Goal: Check status: Check status

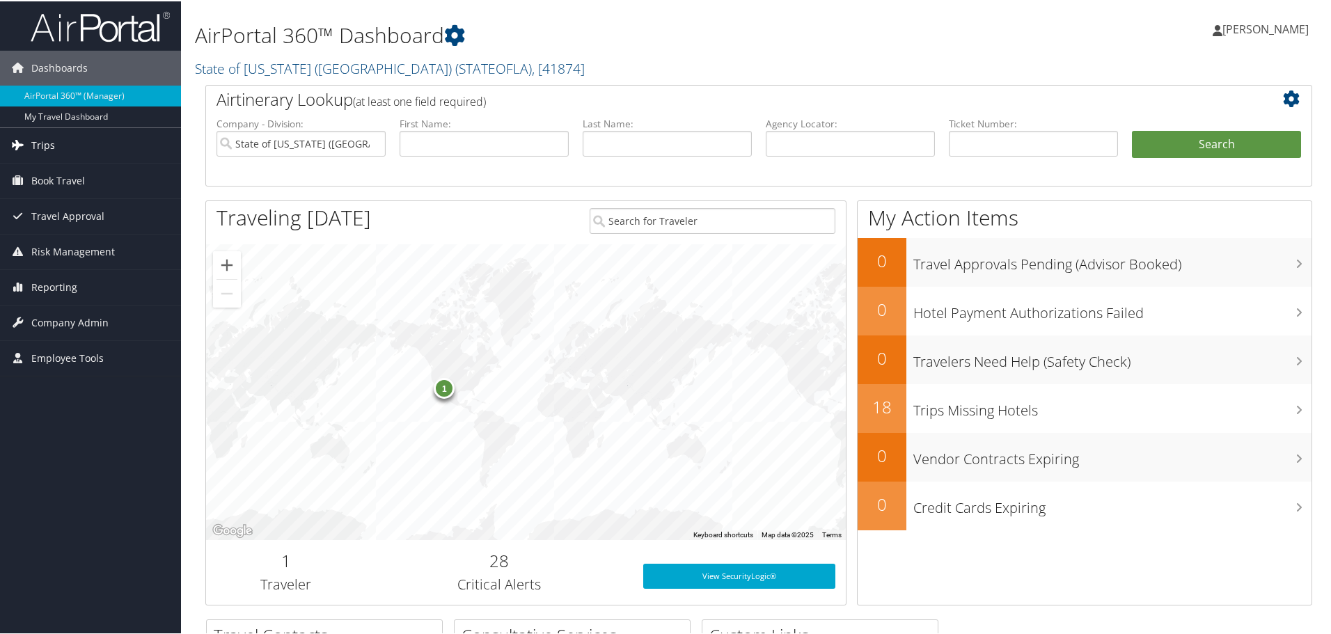
click at [45, 141] on span "Trips" at bounding box center [43, 144] width 24 height 35
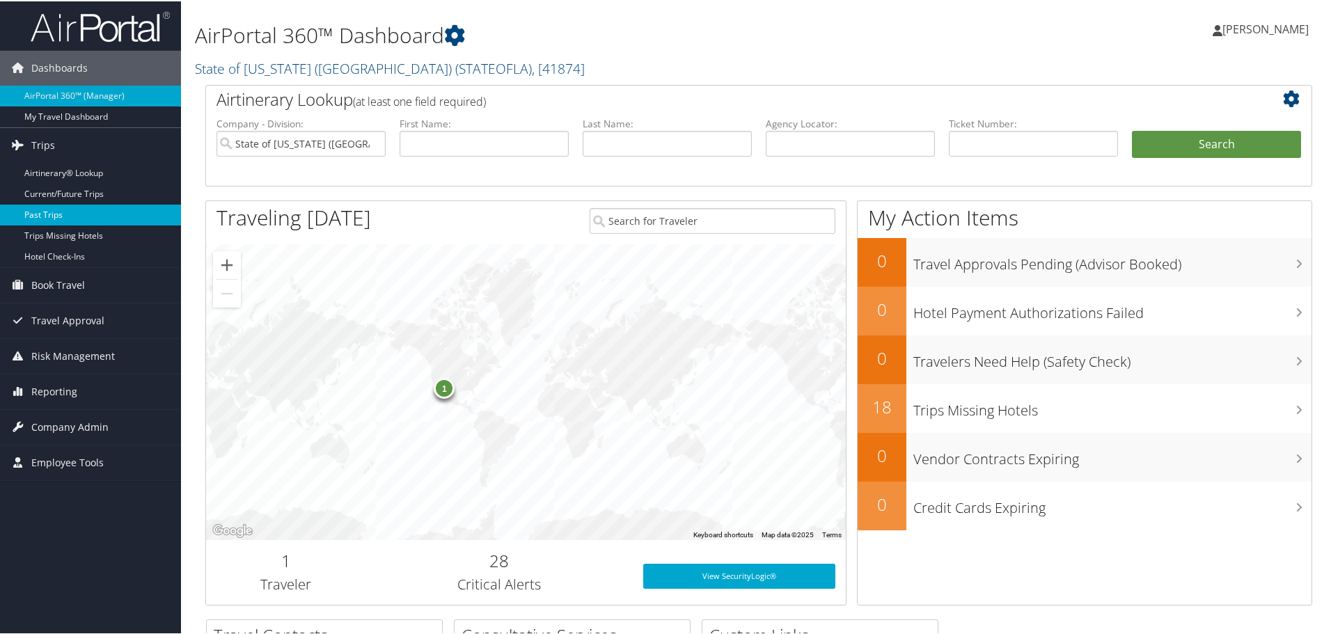
click at [43, 210] on link "Past Trips" at bounding box center [90, 213] width 181 height 21
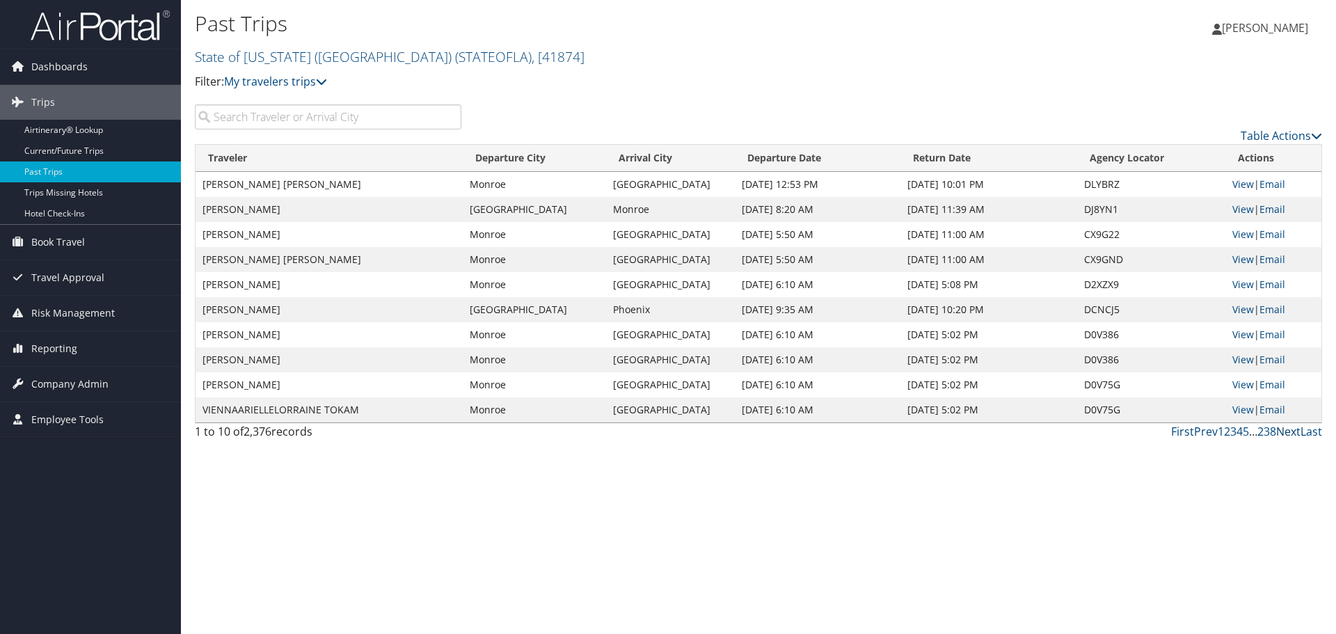
click at [1294, 432] on link "Next" at bounding box center [1288, 431] width 24 height 15
click at [237, 110] on input "search" at bounding box center [328, 116] width 267 height 25
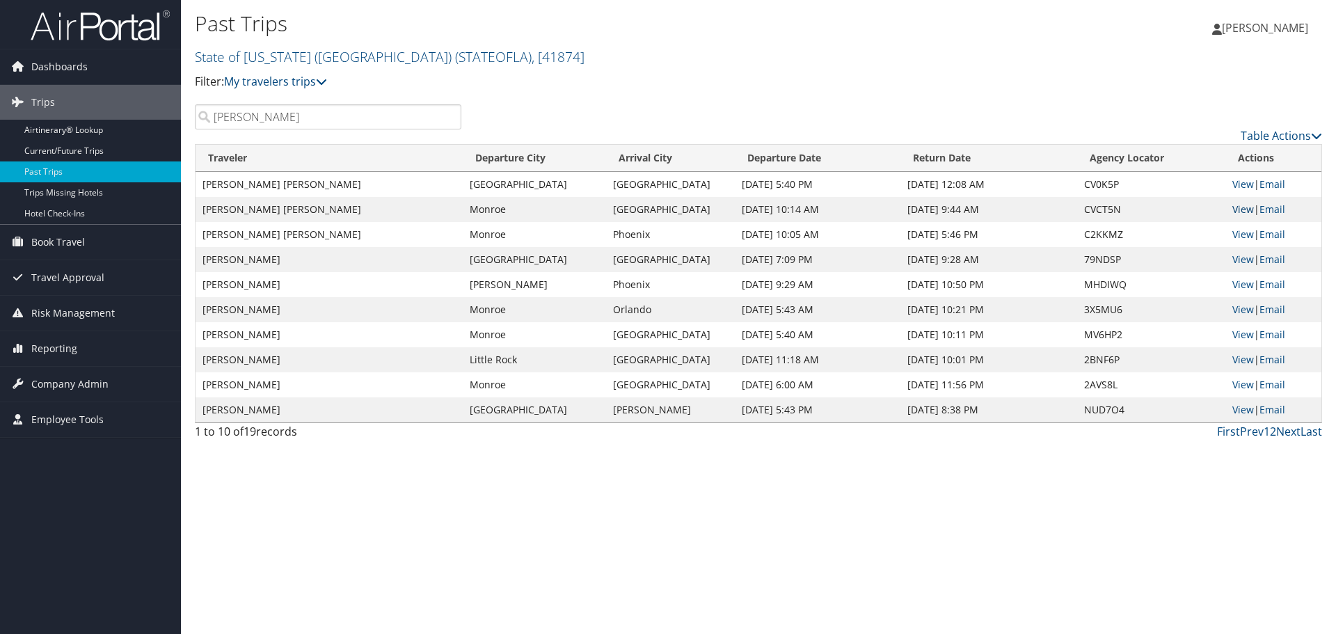
type input "[PERSON_NAME]"
click at [1246, 209] on link "View" at bounding box center [1243, 209] width 22 height 13
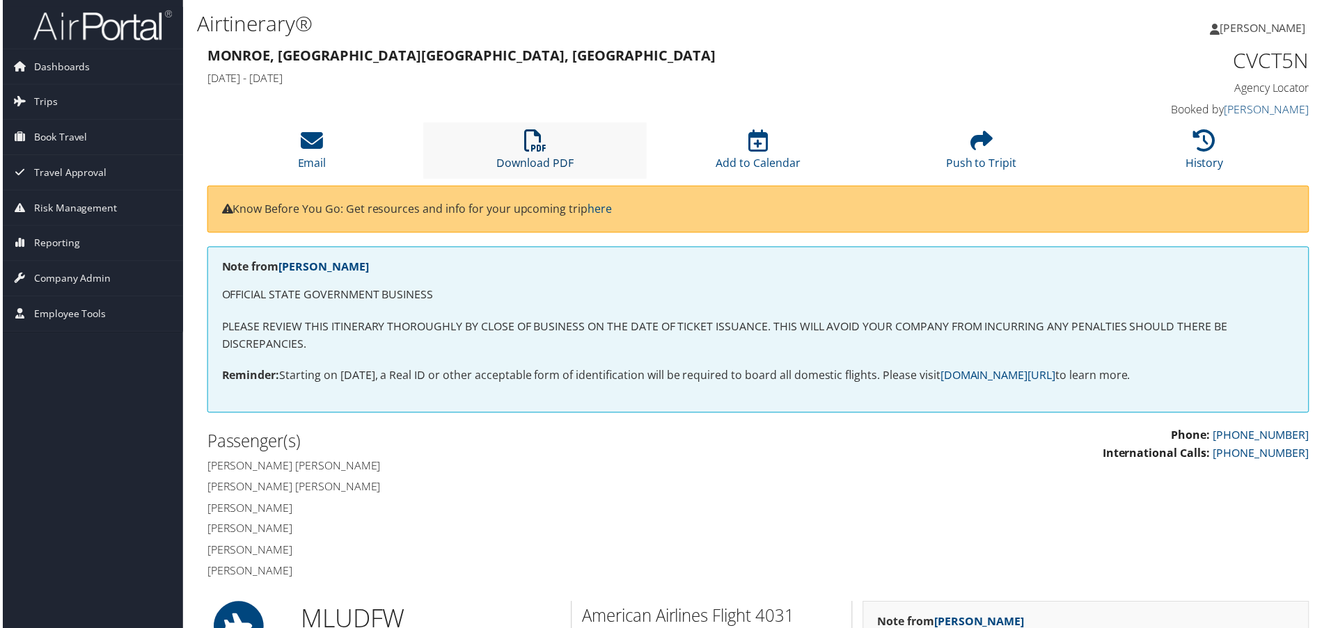
click at [533, 135] on icon at bounding box center [534, 141] width 22 height 22
